Goal: Transaction & Acquisition: Purchase product/service

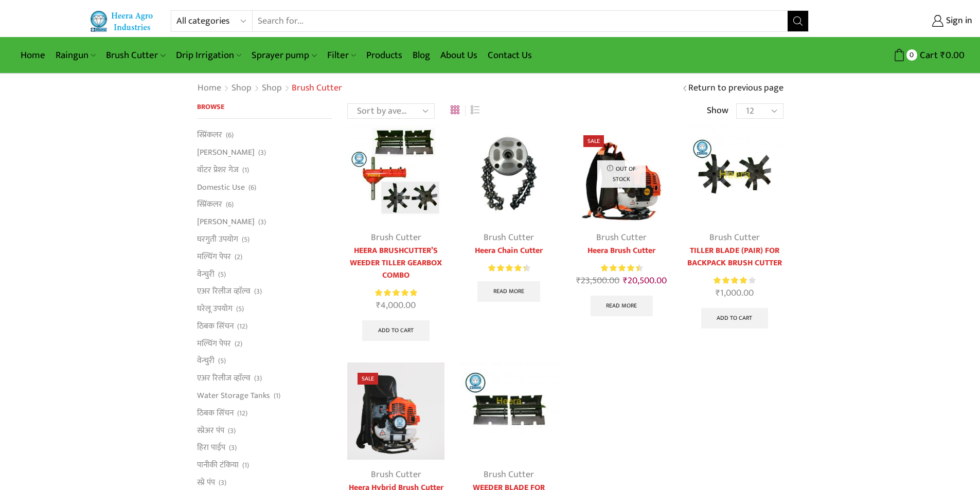
click at [508, 167] on img at bounding box center [508, 173] width 97 height 97
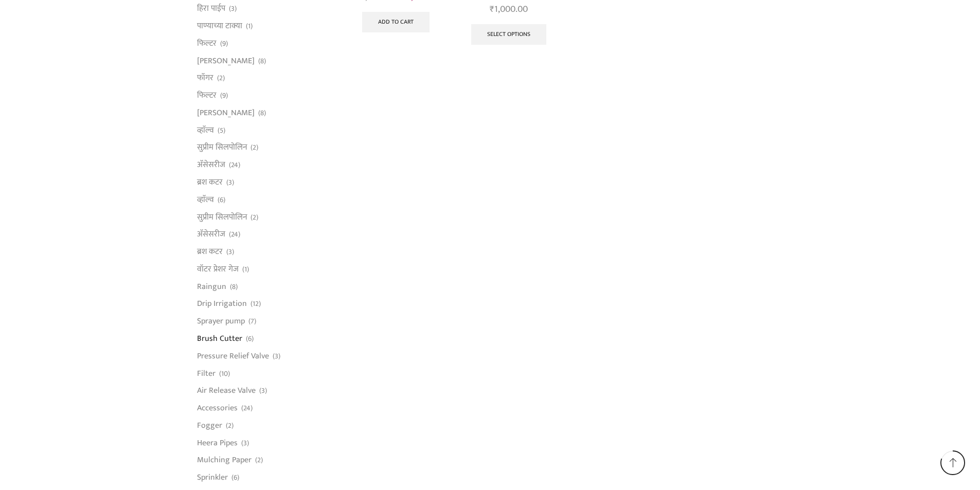
scroll to position [617, 0]
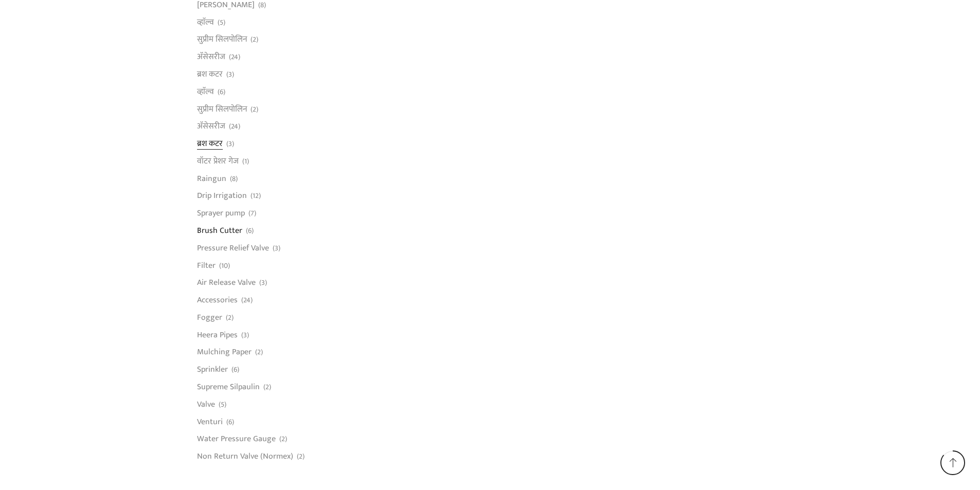
click at [210, 148] on link "ब्रश कटर" at bounding box center [210, 143] width 26 height 17
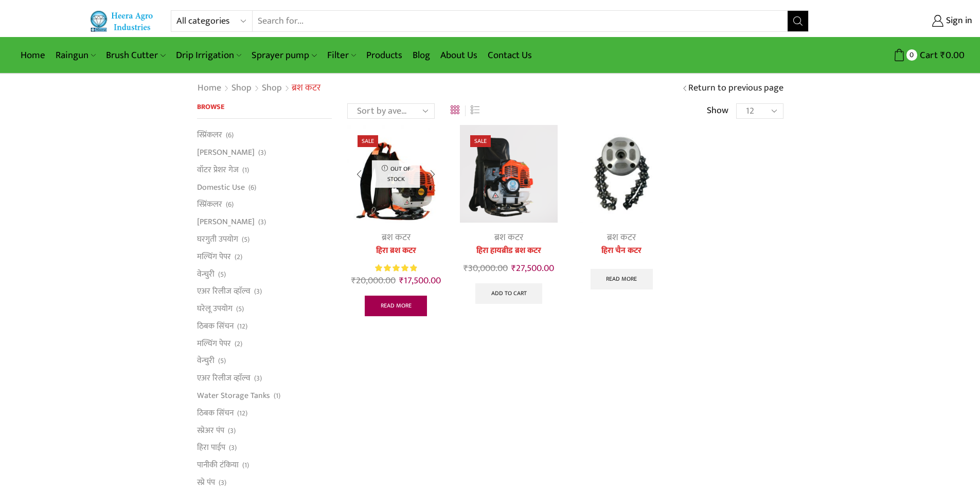
click at [408, 303] on link "Read more" at bounding box center [396, 306] width 63 height 21
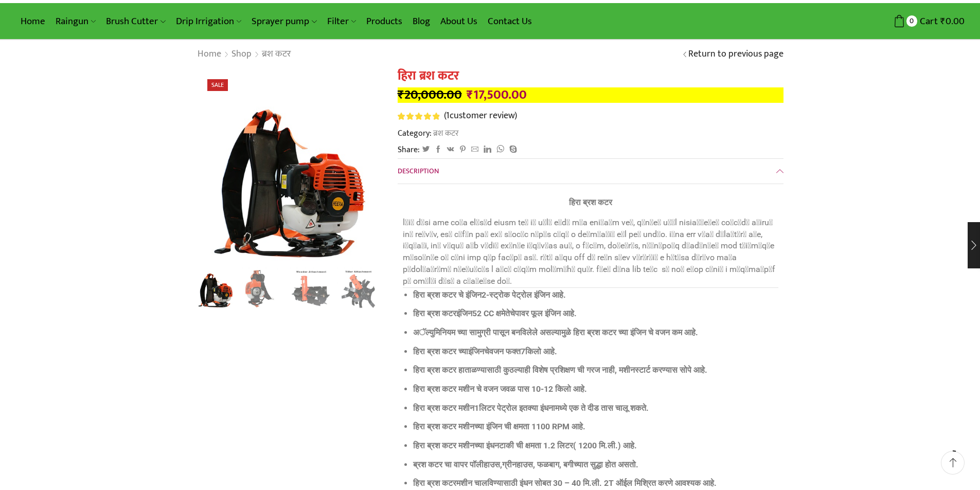
scroll to position [103, 0]
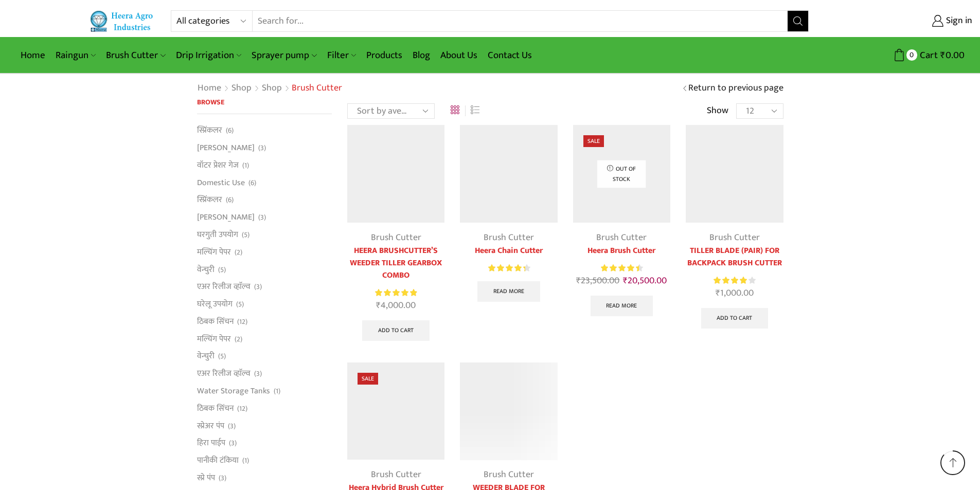
scroll to position [617, 0]
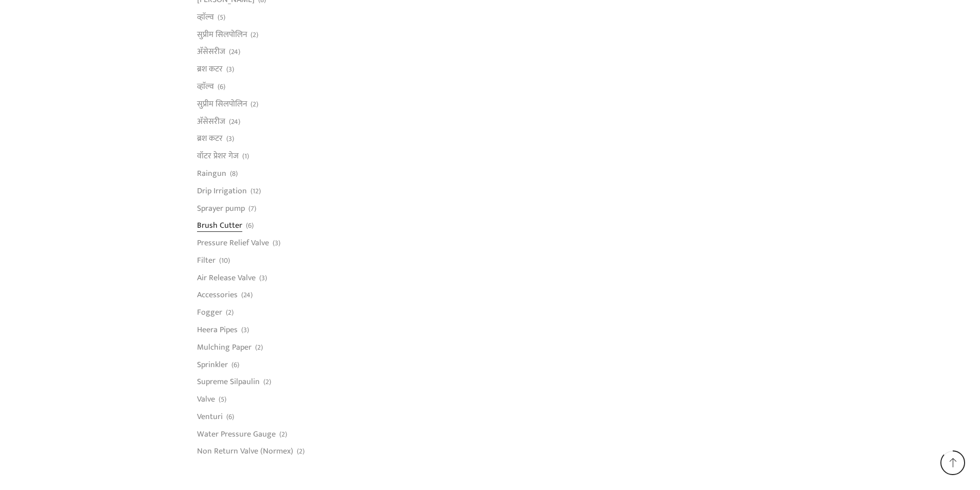
click at [215, 225] on link "Brush Cutter" at bounding box center [219, 225] width 45 height 17
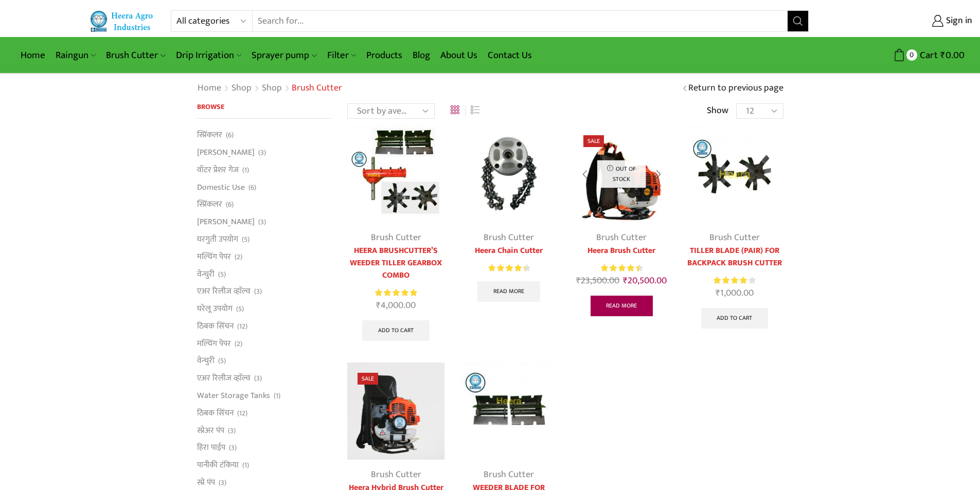
click at [628, 309] on link "Read more" at bounding box center [621, 306] width 63 height 21
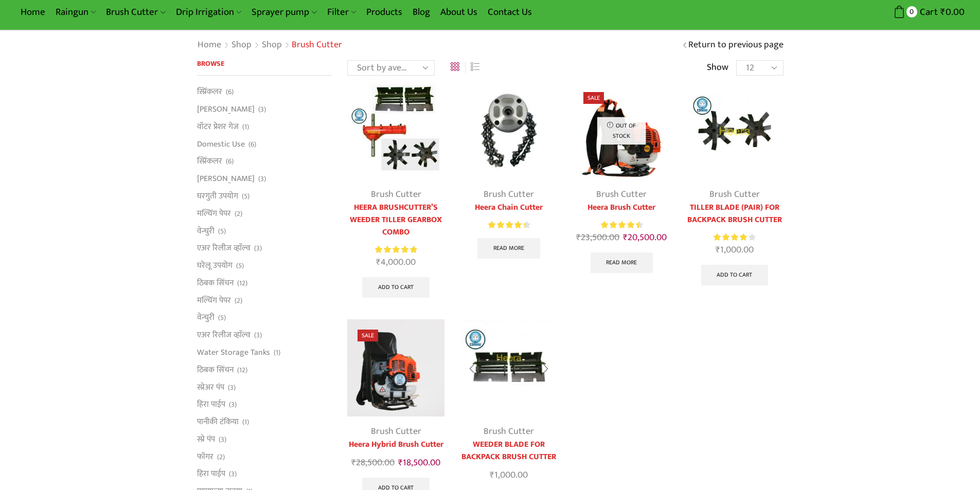
scroll to position [103, 0]
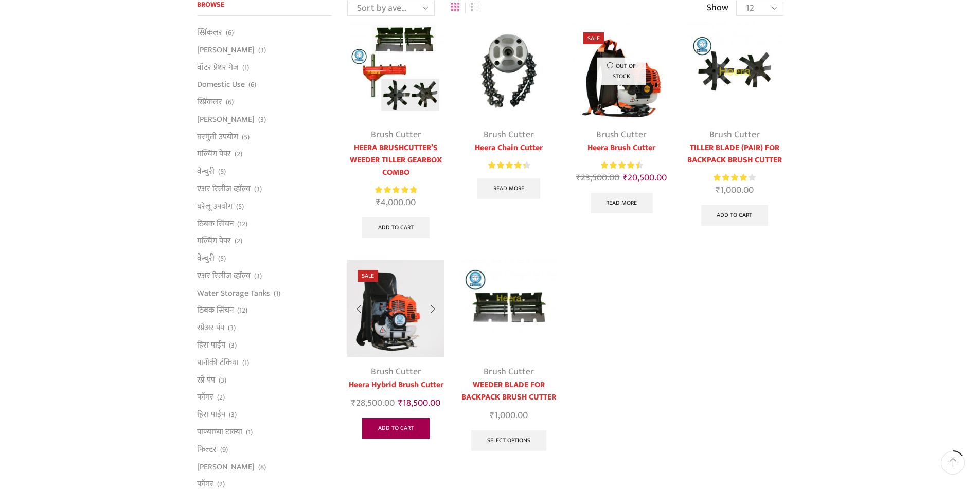
click at [407, 428] on link "Add to cart" at bounding box center [395, 428] width 67 height 21
click at [401, 329] on img at bounding box center [395, 308] width 97 height 97
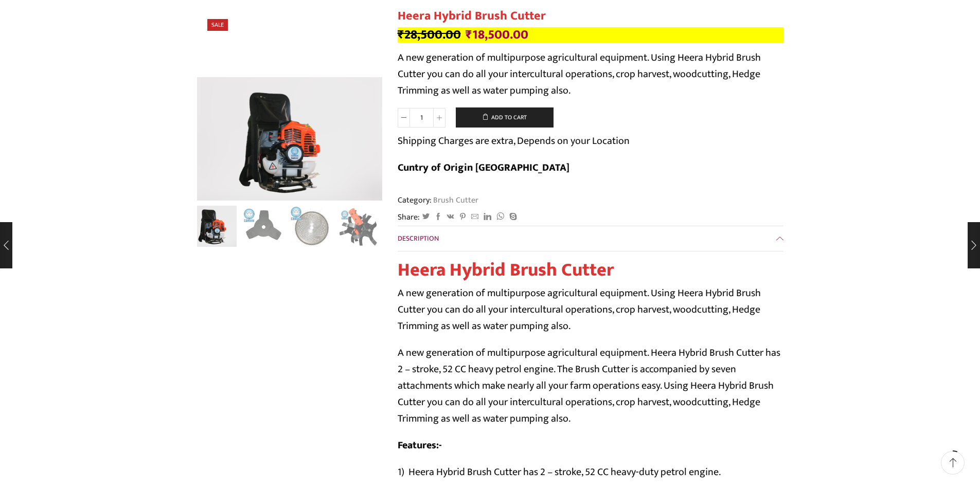
scroll to position [103, 0]
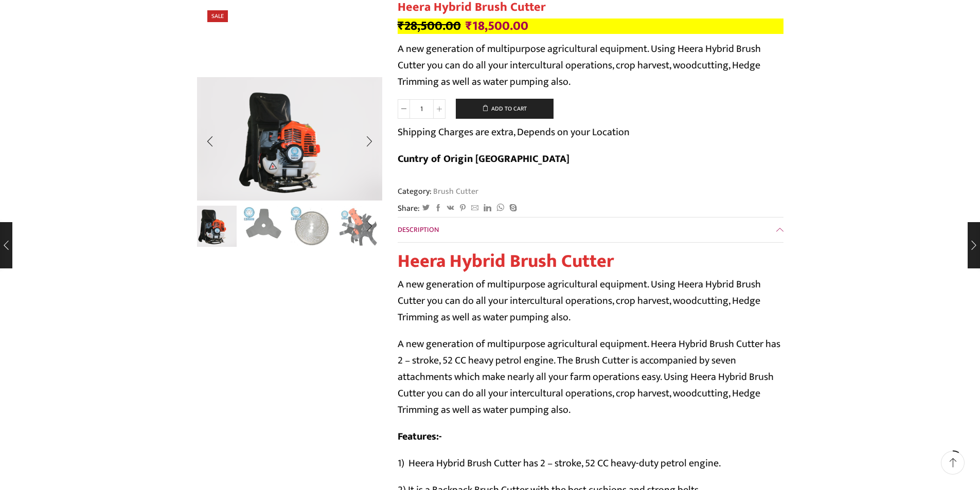
click at [261, 243] on img "2 / 10" at bounding box center [263, 225] width 43 height 43
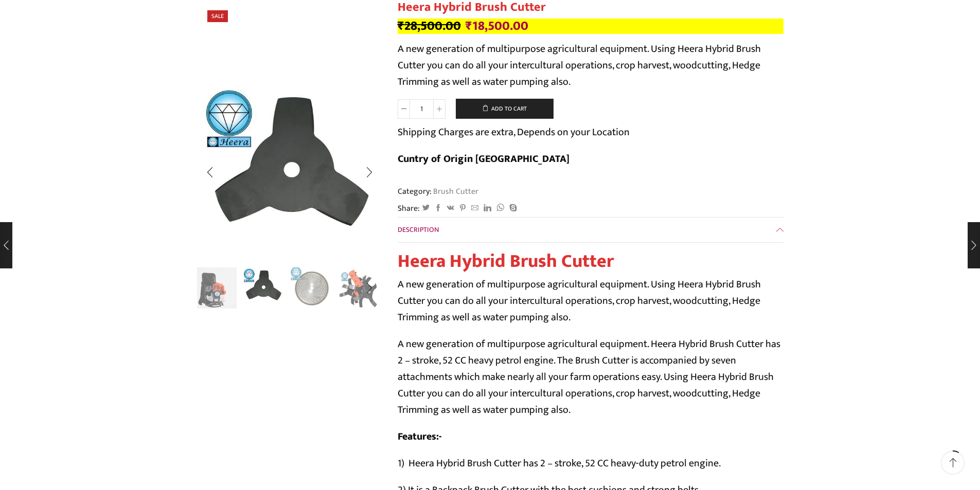
click at [308, 301] on img "3 / 10" at bounding box center [311, 287] width 43 height 43
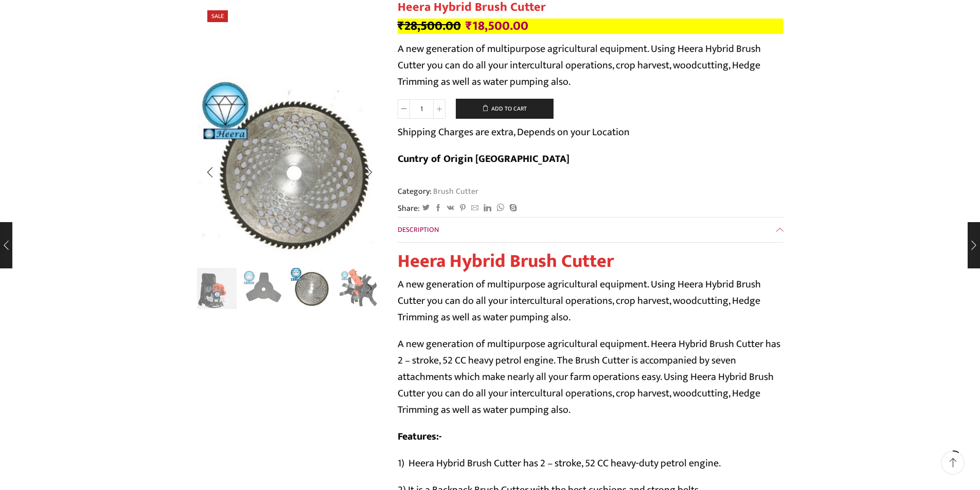
click at [348, 300] on img "4 / 10" at bounding box center [358, 287] width 43 height 43
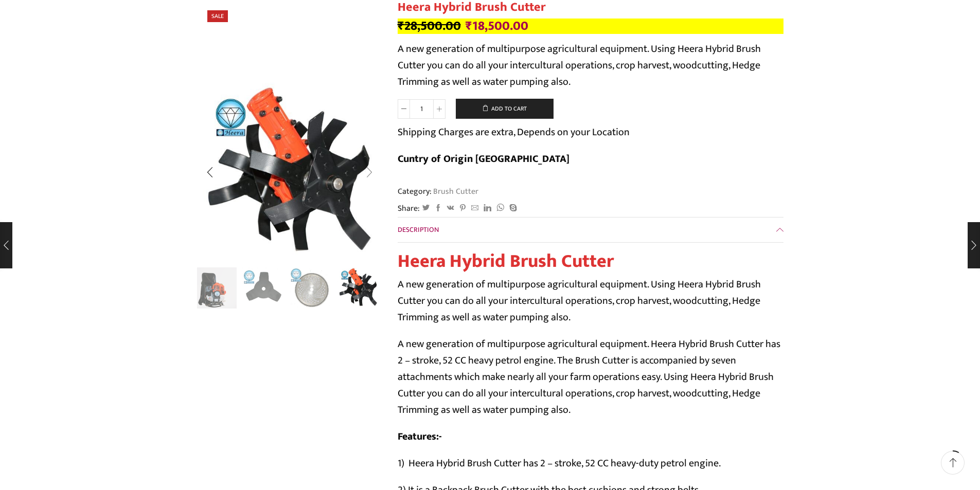
click at [370, 175] on div "Next slide" at bounding box center [369, 172] width 26 height 26
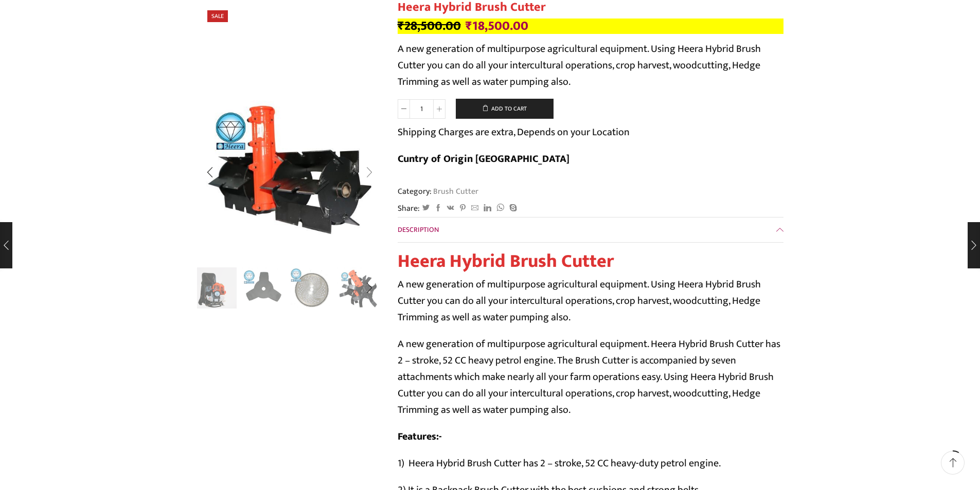
click at [370, 175] on div "Next slide" at bounding box center [369, 172] width 26 height 26
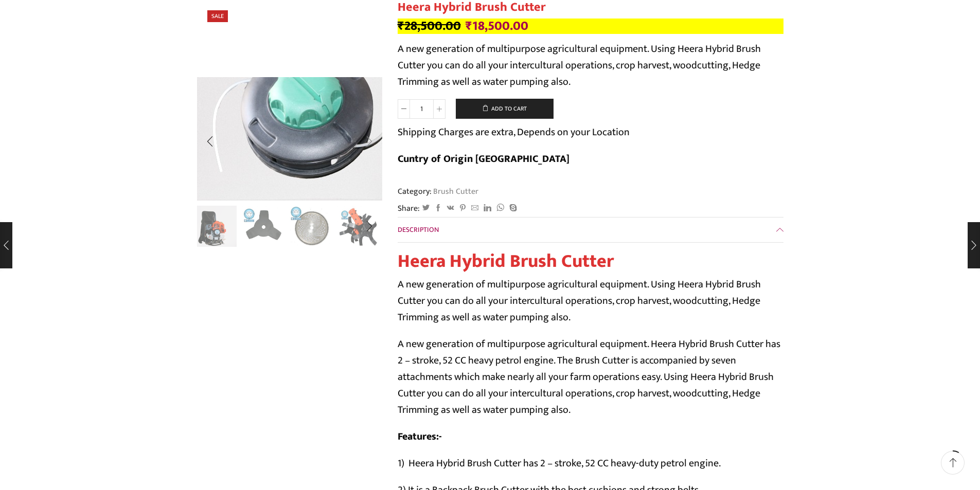
click at [370, 175] on img "6 / 10" at bounding box center [307, 113] width 315 height 210
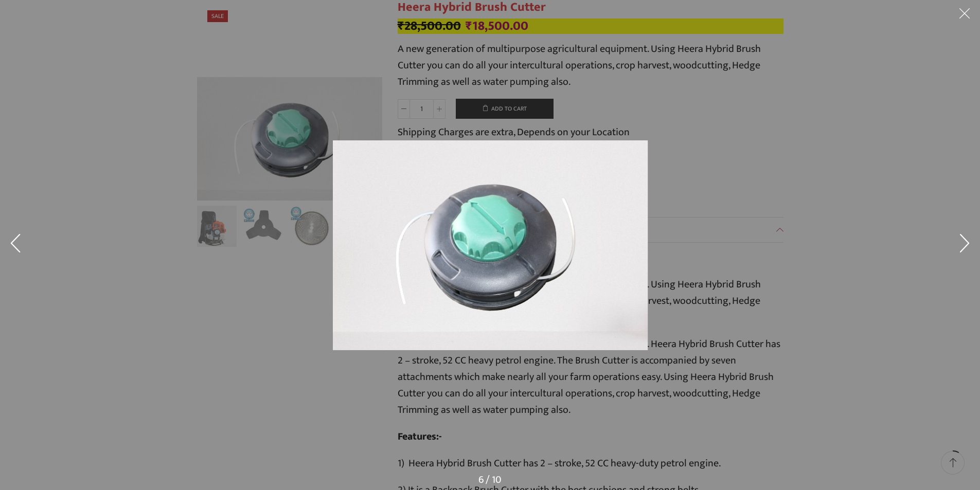
click at [234, 331] on div at bounding box center [490, 245] width 980 height 490
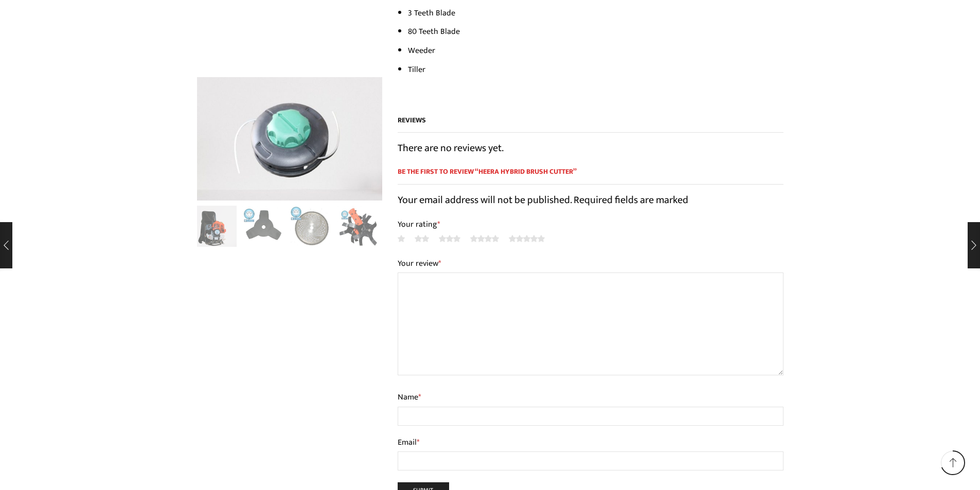
scroll to position [823, 0]
